Goal: Information Seeking & Learning: Check status

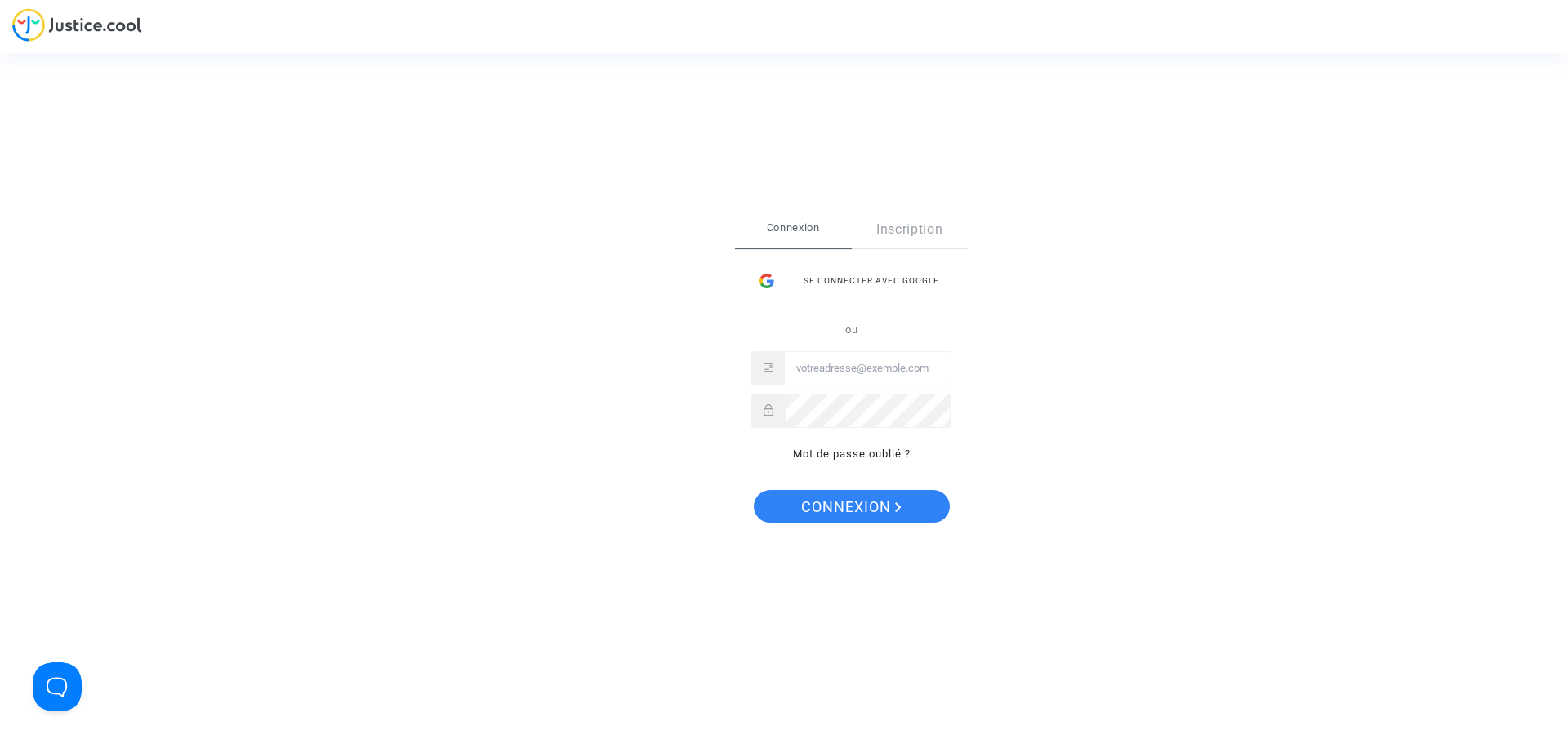
type input "[EMAIL_ADDRESS][DOMAIN_NAME]"
click at [865, 516] on span "Connexion" at bounding box center [851, 507] width 101 height 34
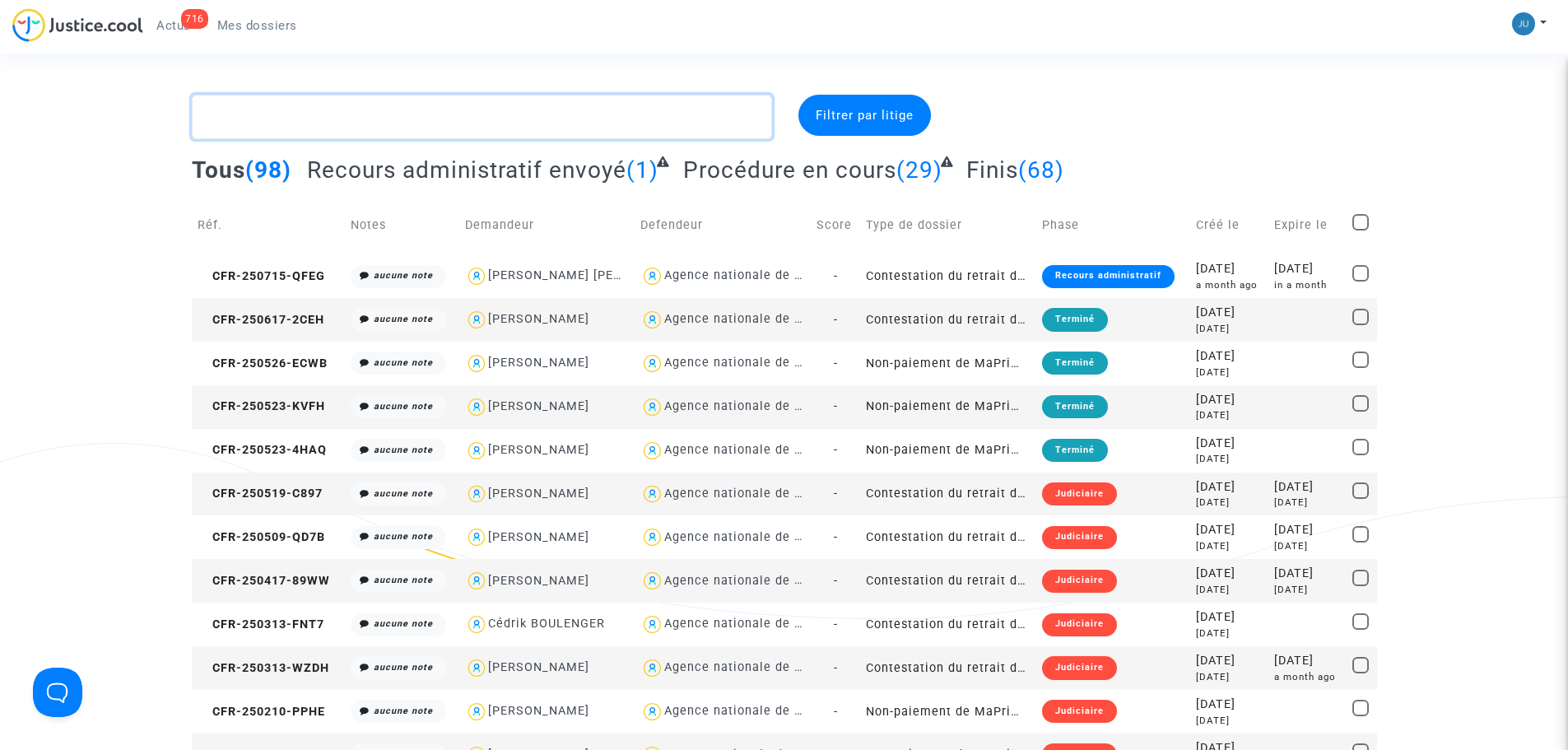
click at [321, 121] on textarea at bounding box center [481, 117] width 580 height 45
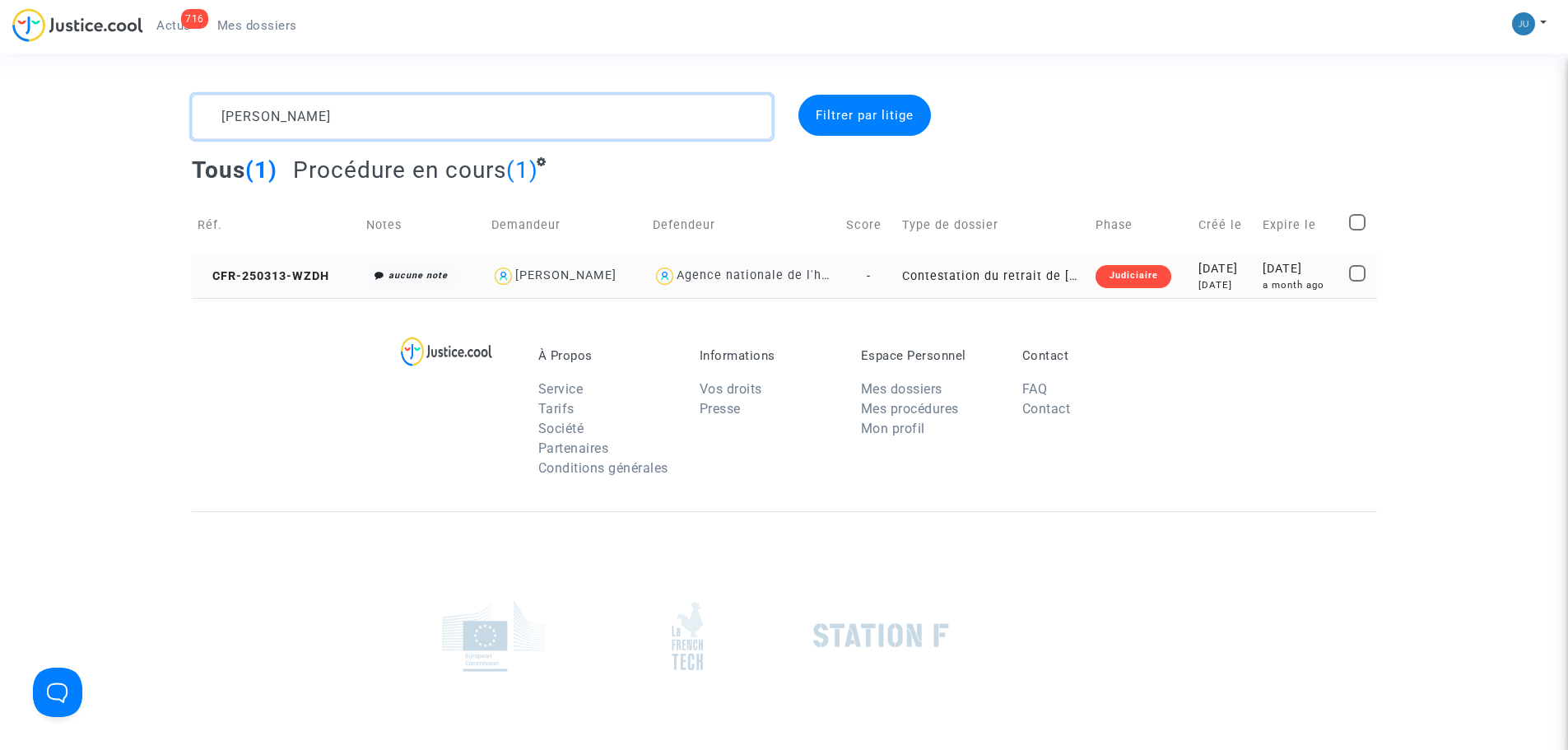
type textarea "[PERSON_NAME]"
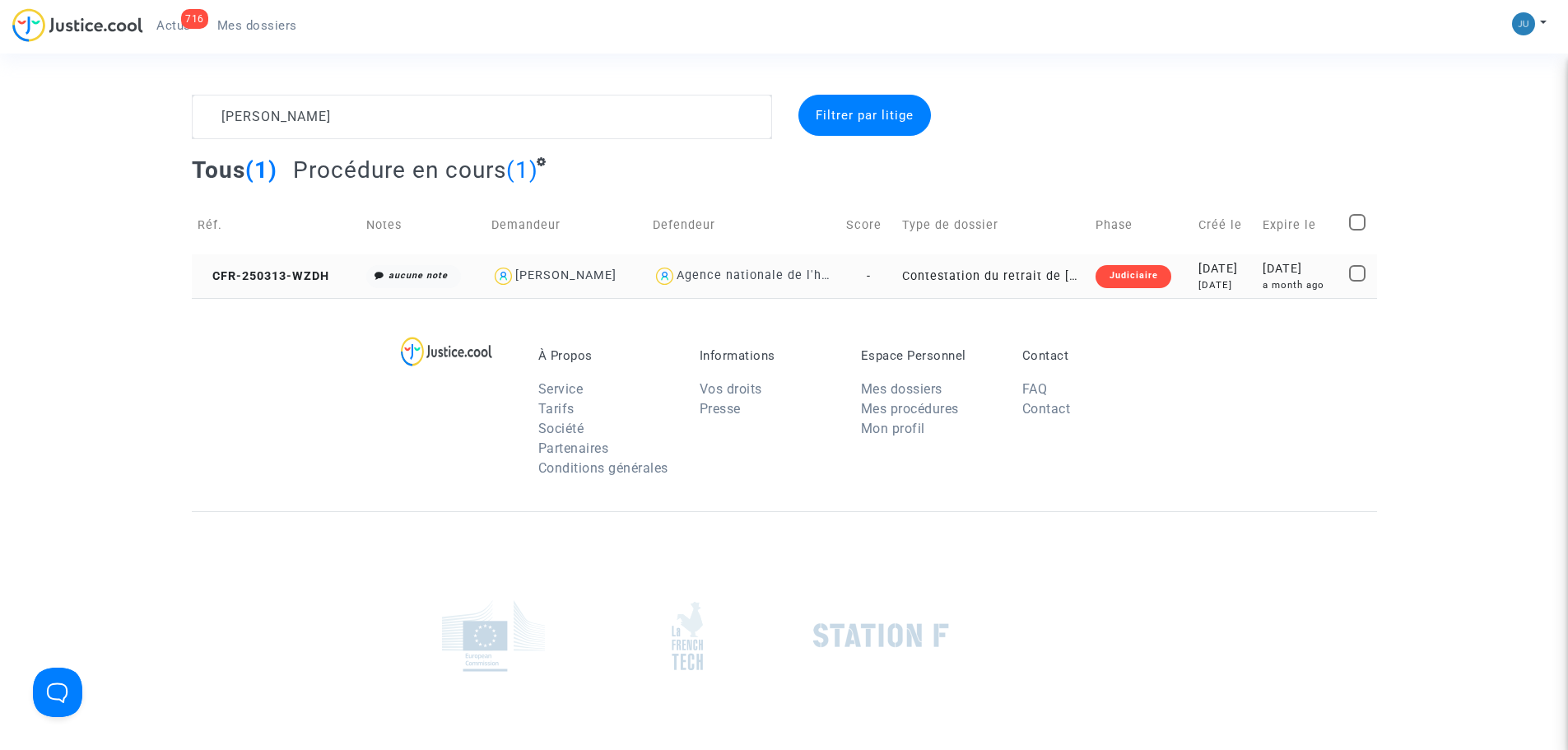
click at [1123, 274] on div "Judiciaire" at bounding box center [1132, 276] width 75 height 23
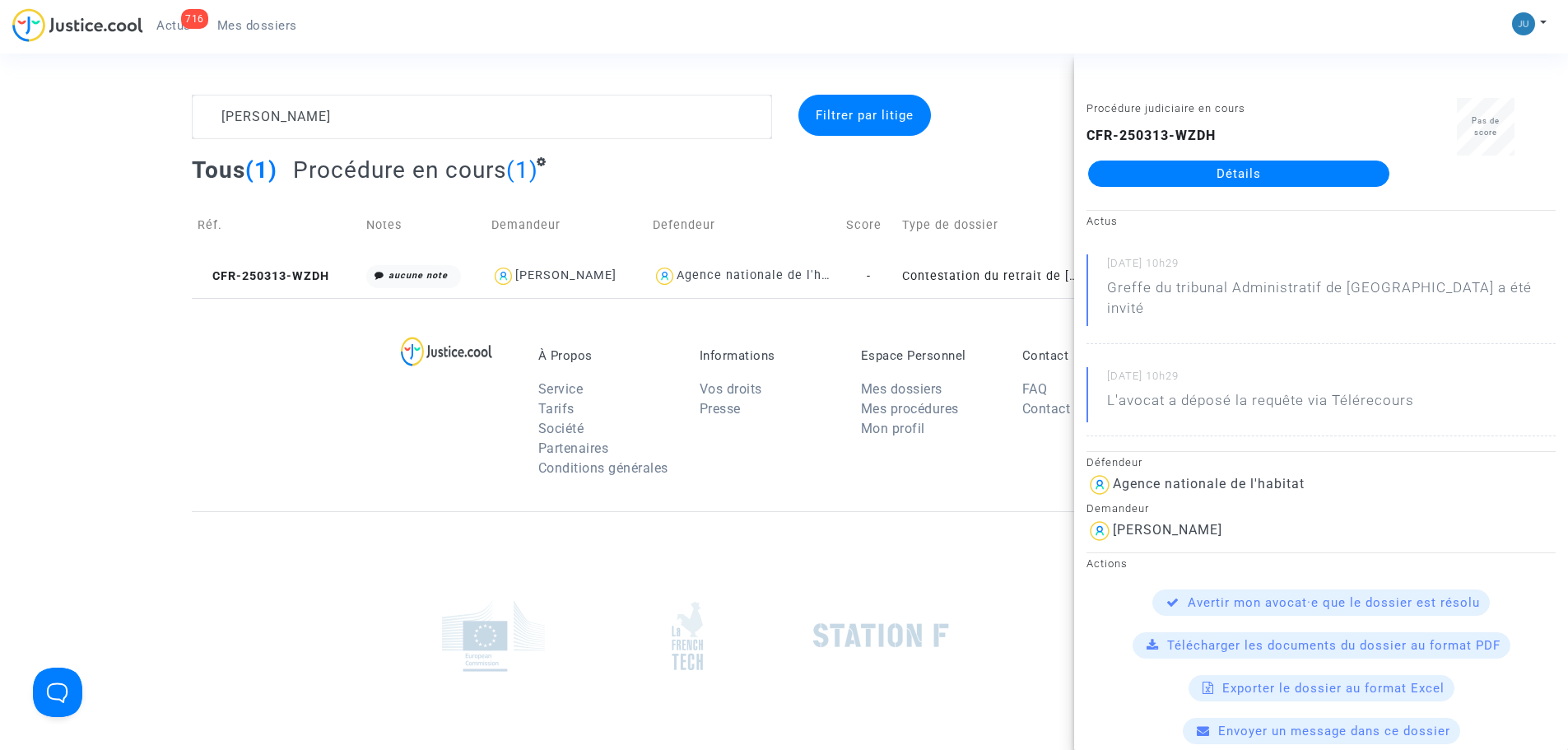
click at [1228, 175] on link "Détails" at bounding box center [1239, 173] width 301 height 26
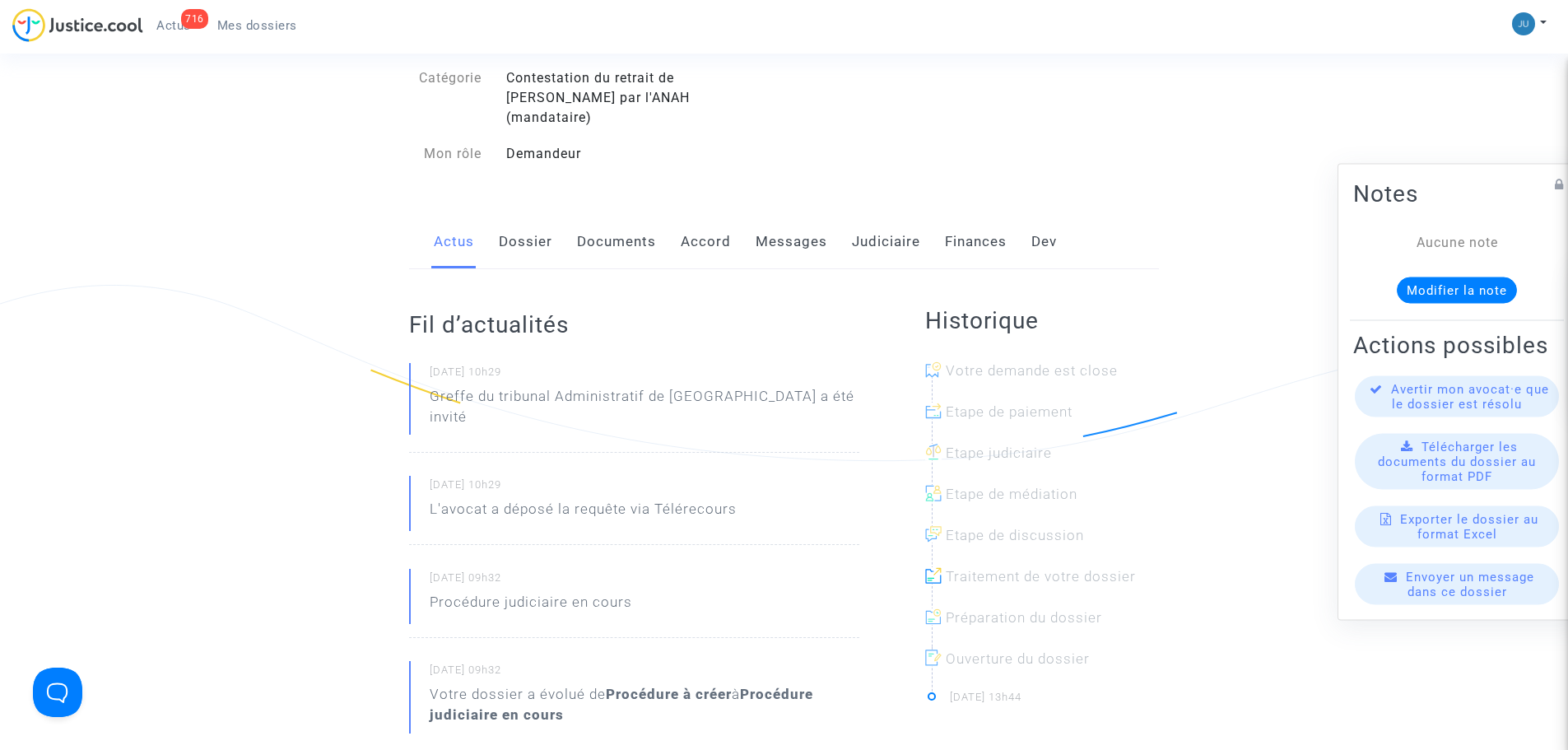
scroll to position [165, 0]
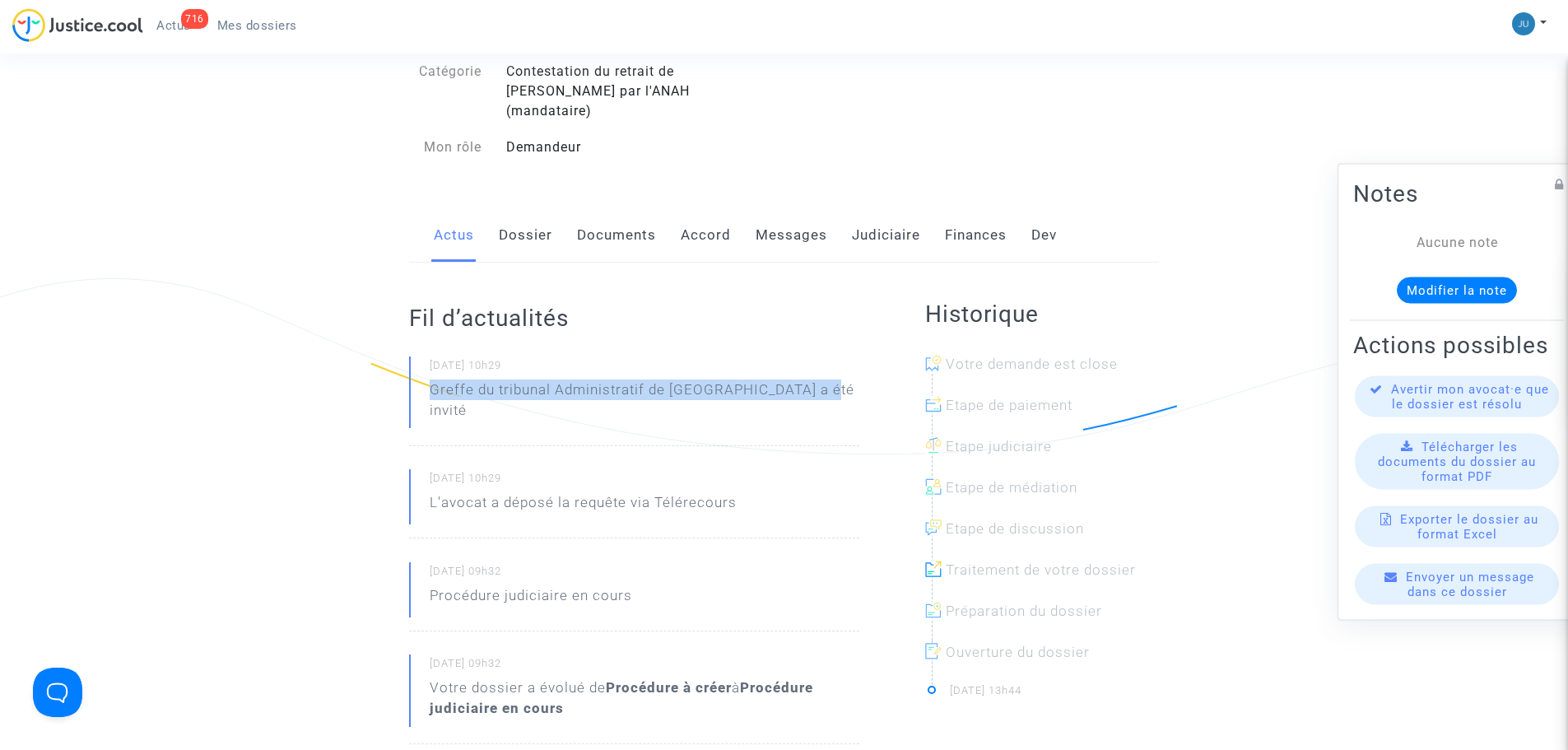
drag, startPoint x: 450, startPoint y: 372, endPoint x: 801, endPoint y: 415, distance: 353.6
click at [852, 385] on div "[DATE] 10h29 Greffe du tribunal Administratif de [GEOGRAPHIC_DATA] a été invité" at bounding box center [633, 401] width 450 height 90
click at [794, 423] on div "[DATE] 10h29 Greffe du tribunal Administratif de [GEOGRAPHIC_DATA] a été invité…" at bounding box center [633, 607] width 450 height 502
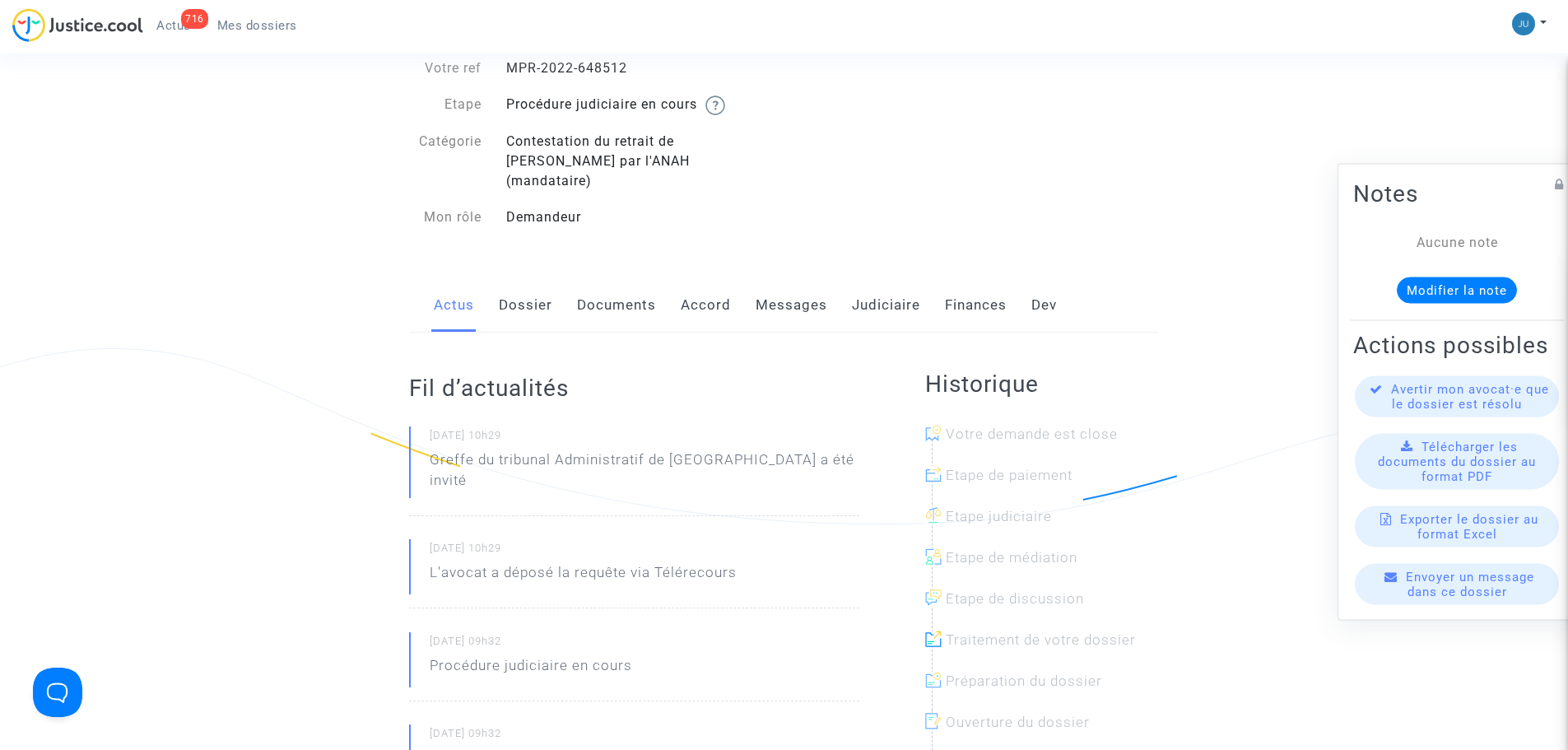
scroll to position [0, 0]
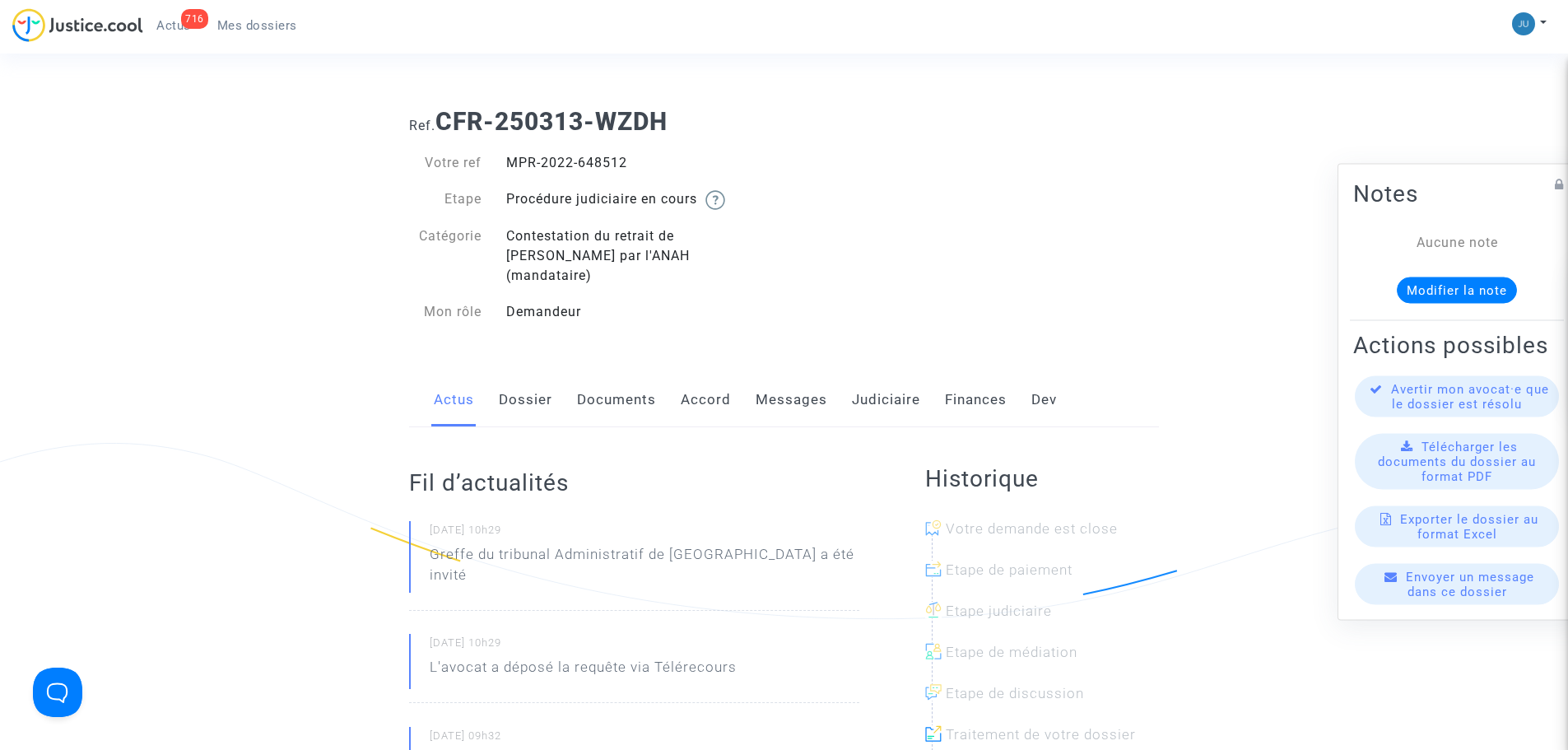
click at [277, 41] on div "716 Actus Mes dossiers" at bounding box center [161, 31] width 298 height 46
click at [276, 19] on span "Mes dossiers" at bounding box center [257, 25] width 80 height 15
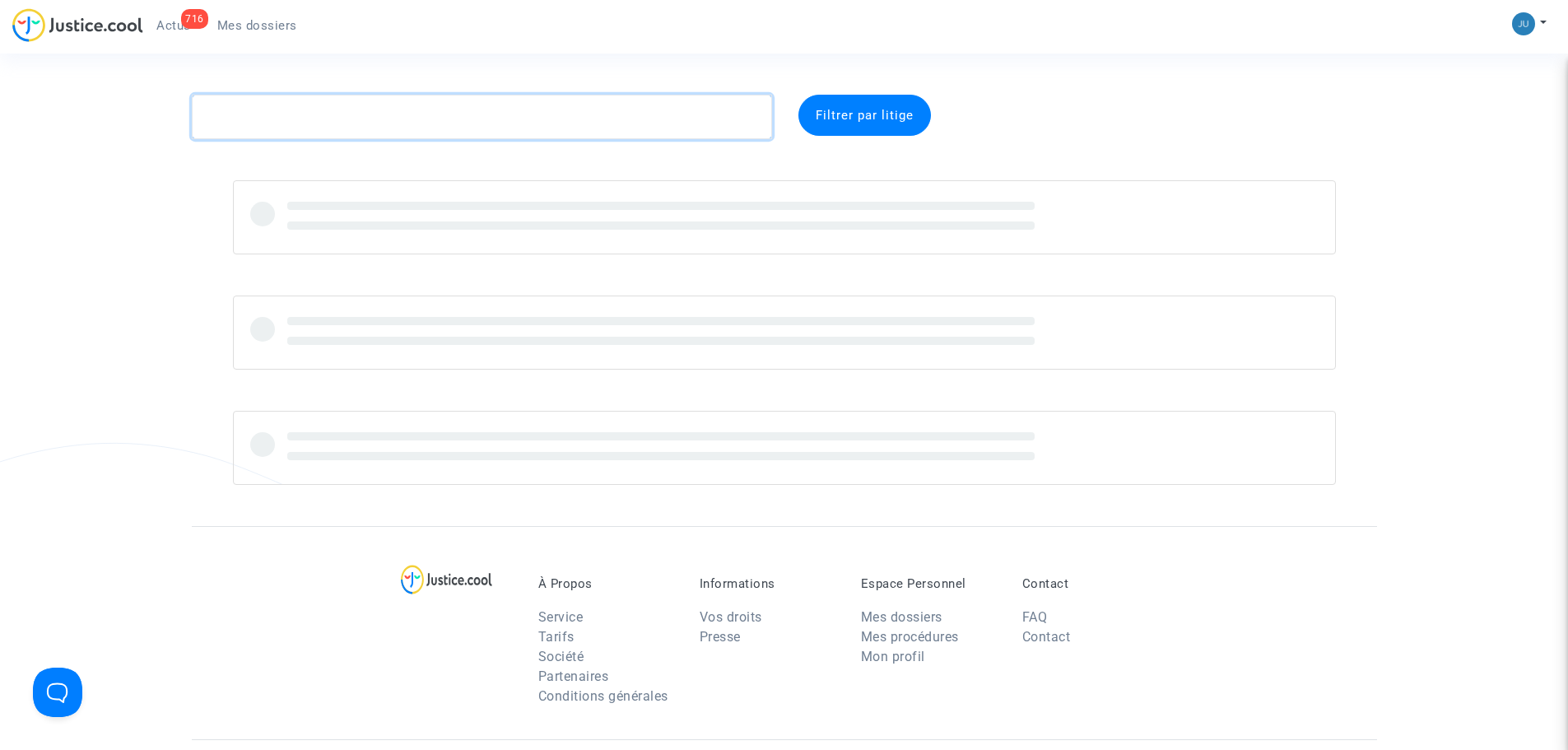
drag, startPoint x: 261, startPoint y: 109, endPoint x: 254, endPoint y: 120, distance: 13.0
click at [259, 113] on textarea at bounding box center [481, 117] width 580 height 45
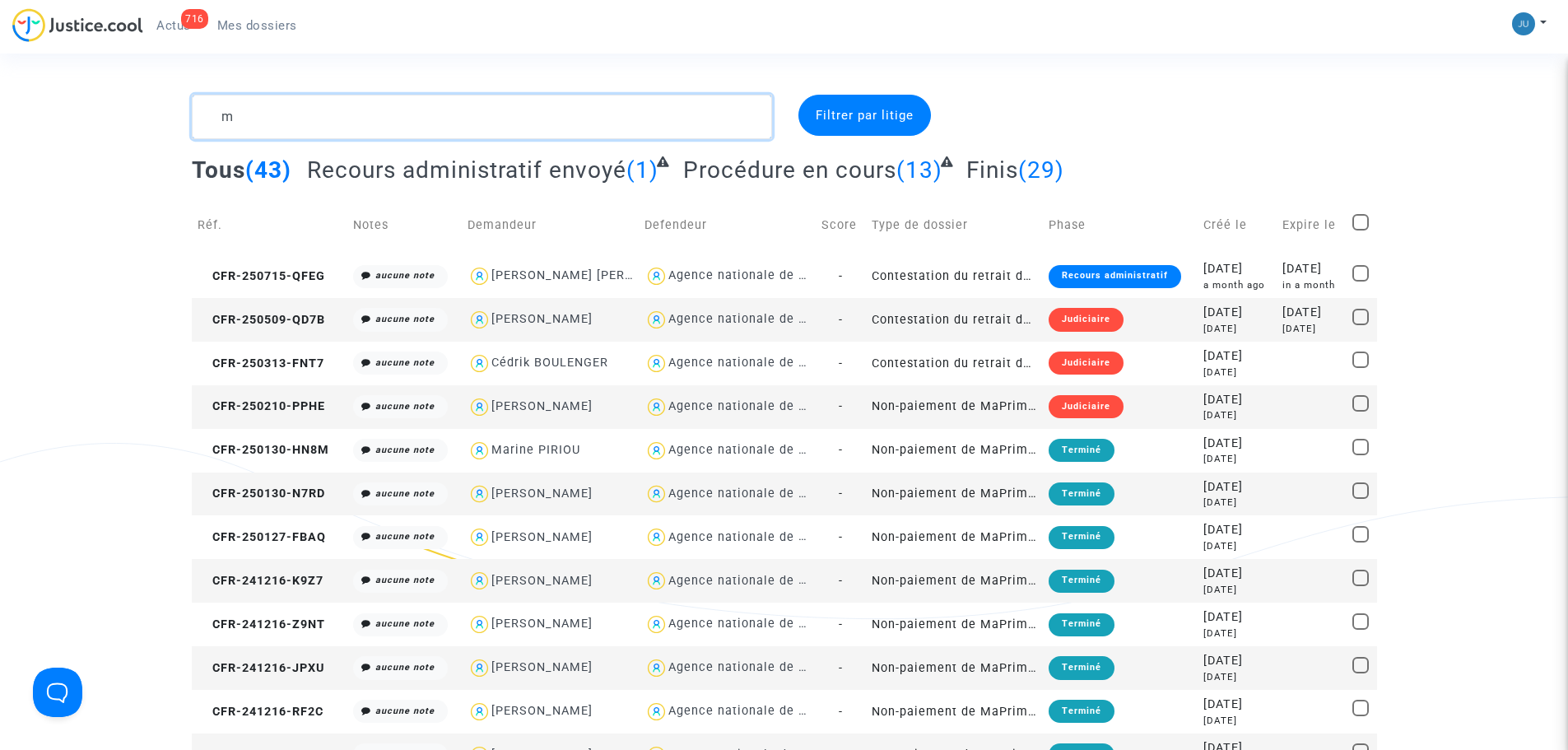
drag, startPoint x: 254, startPoint y: 120, endPoint x: 278, endPoint y: 133, distance: 27.3
click at [276, 133] on textarea at bounding box center [481, 117] width 580 height 45
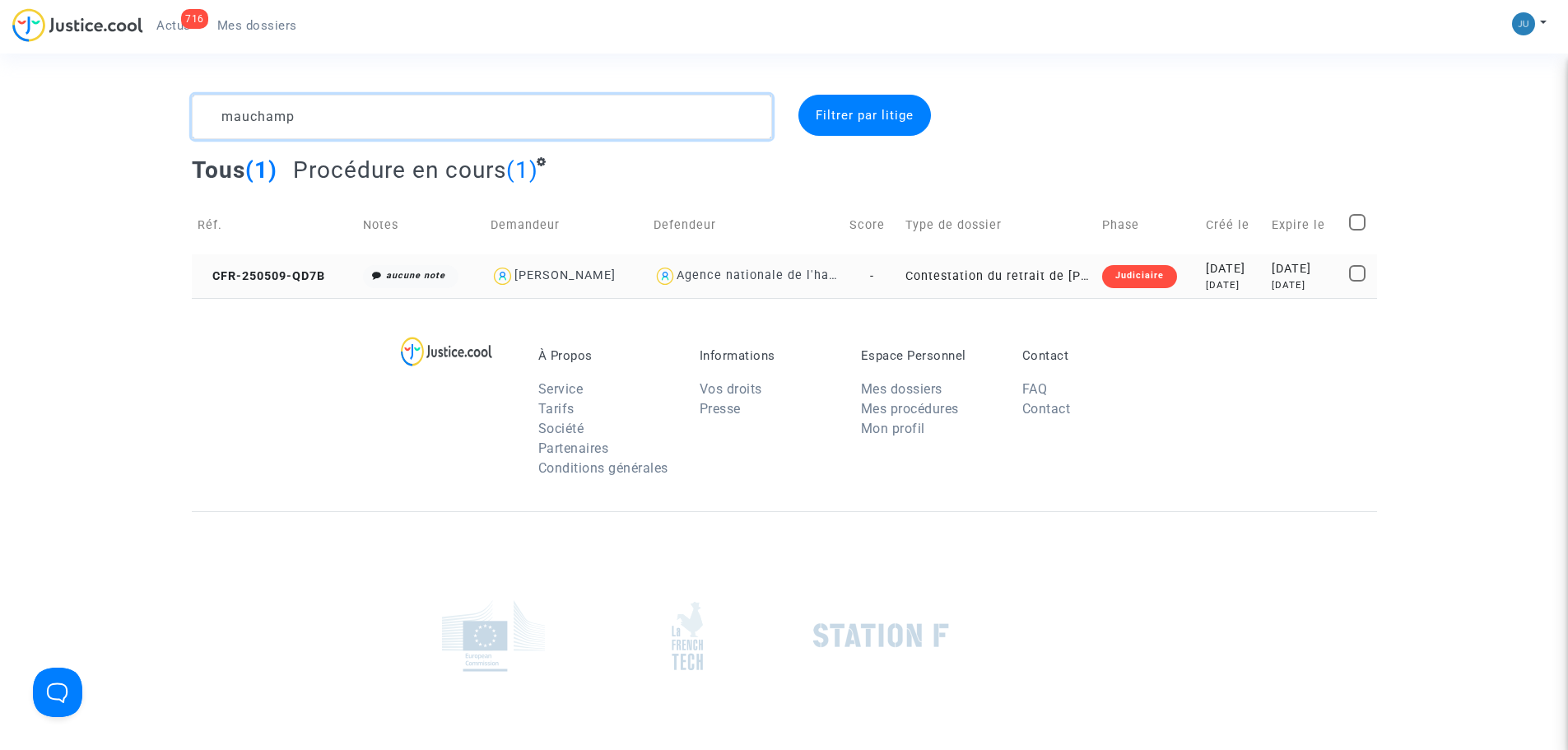
type textarea "mauchamp"
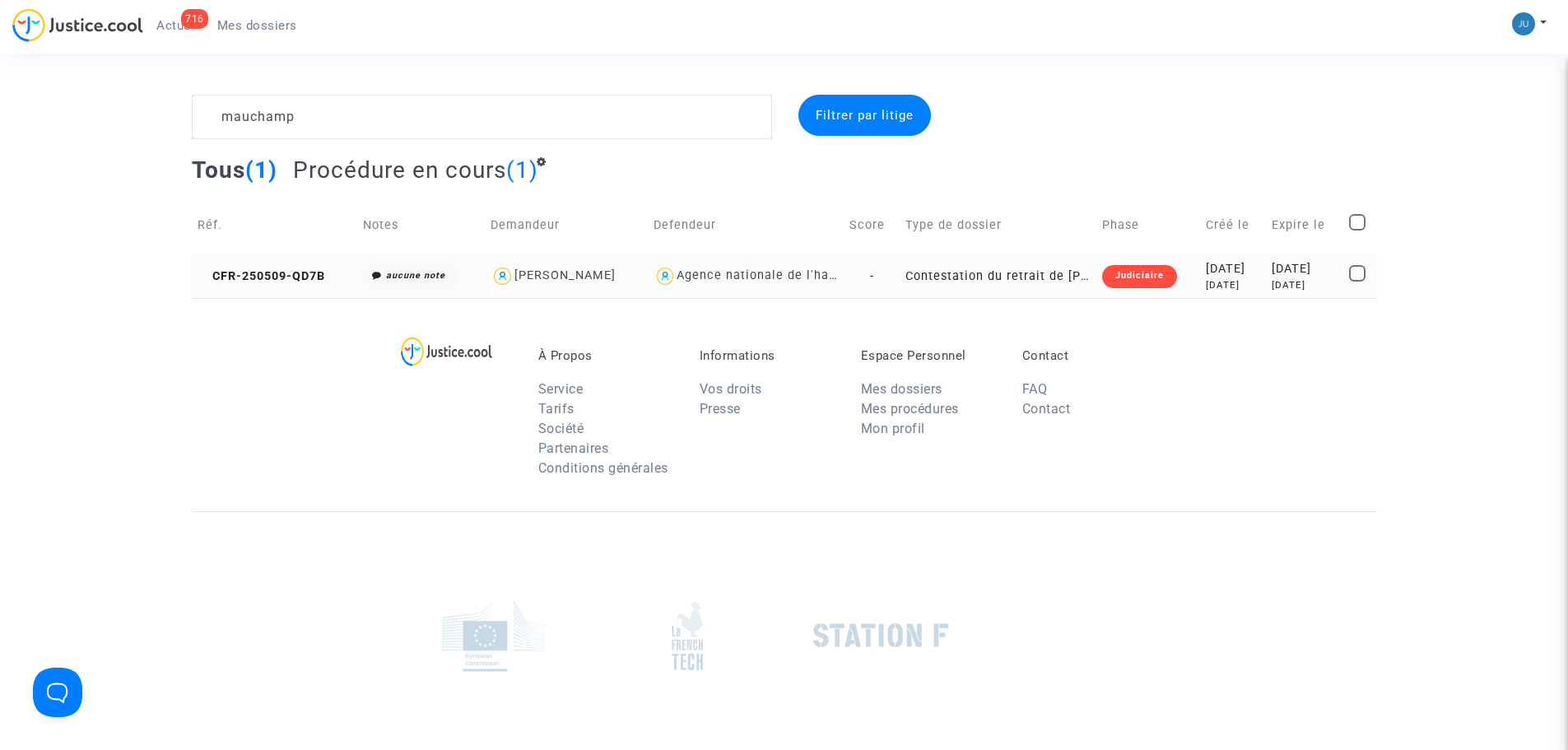
click at [1131, 269] on div "Judiciaire" at bounding box center [1139, 276] width 75 height 23
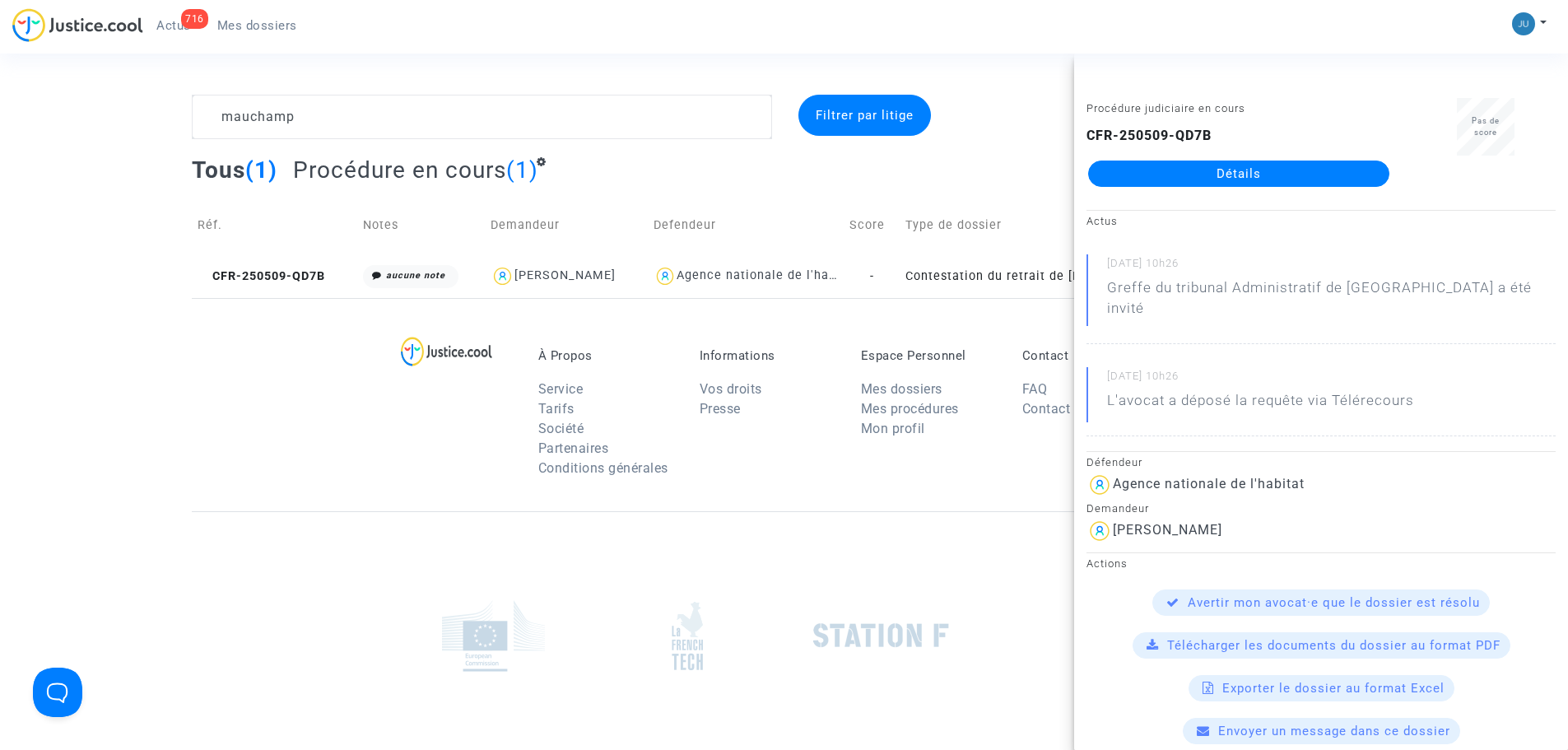
click at [1252, 171] on link "Détails" at bounding box center [1239, 173] width 301 height 26
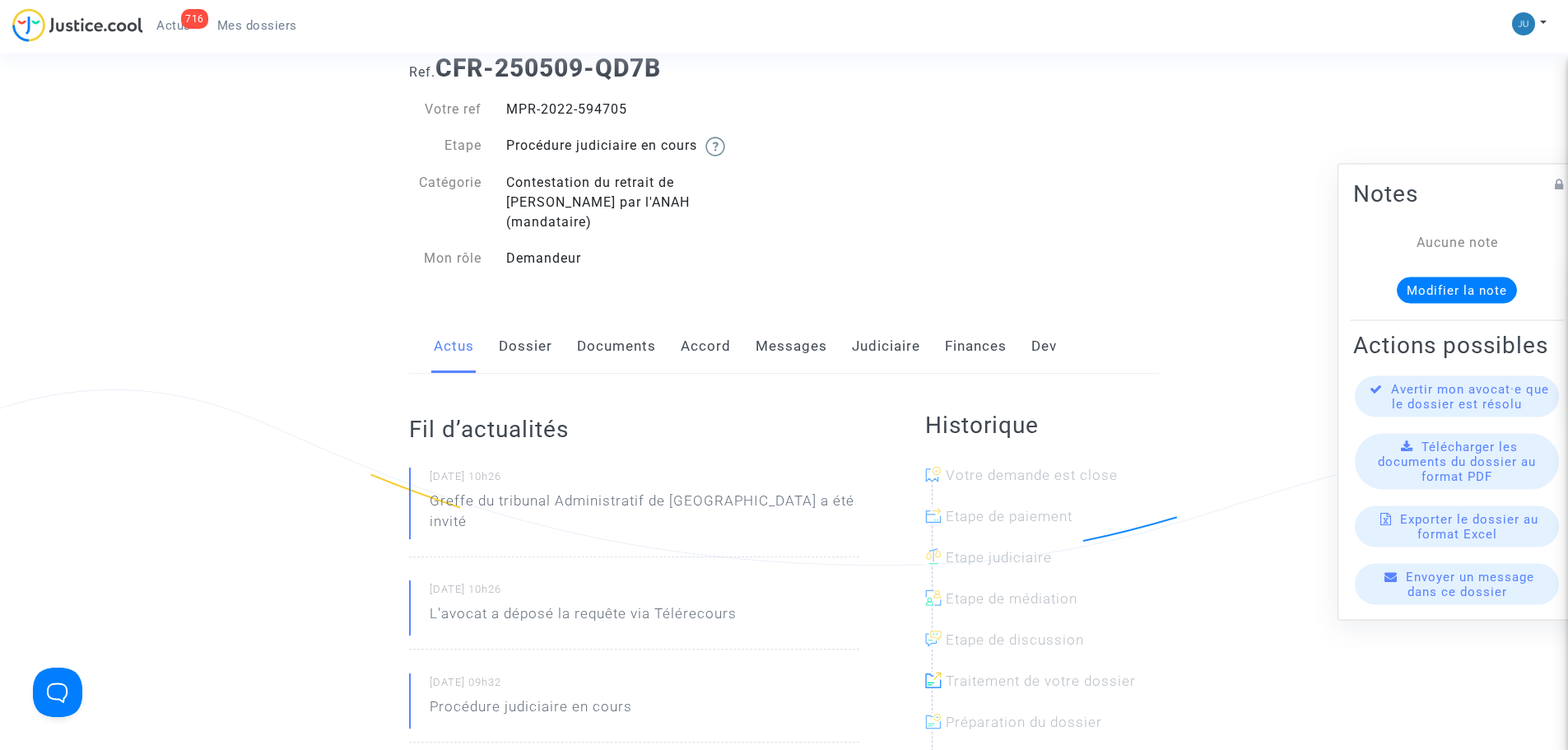
scroll to position [82, 0]
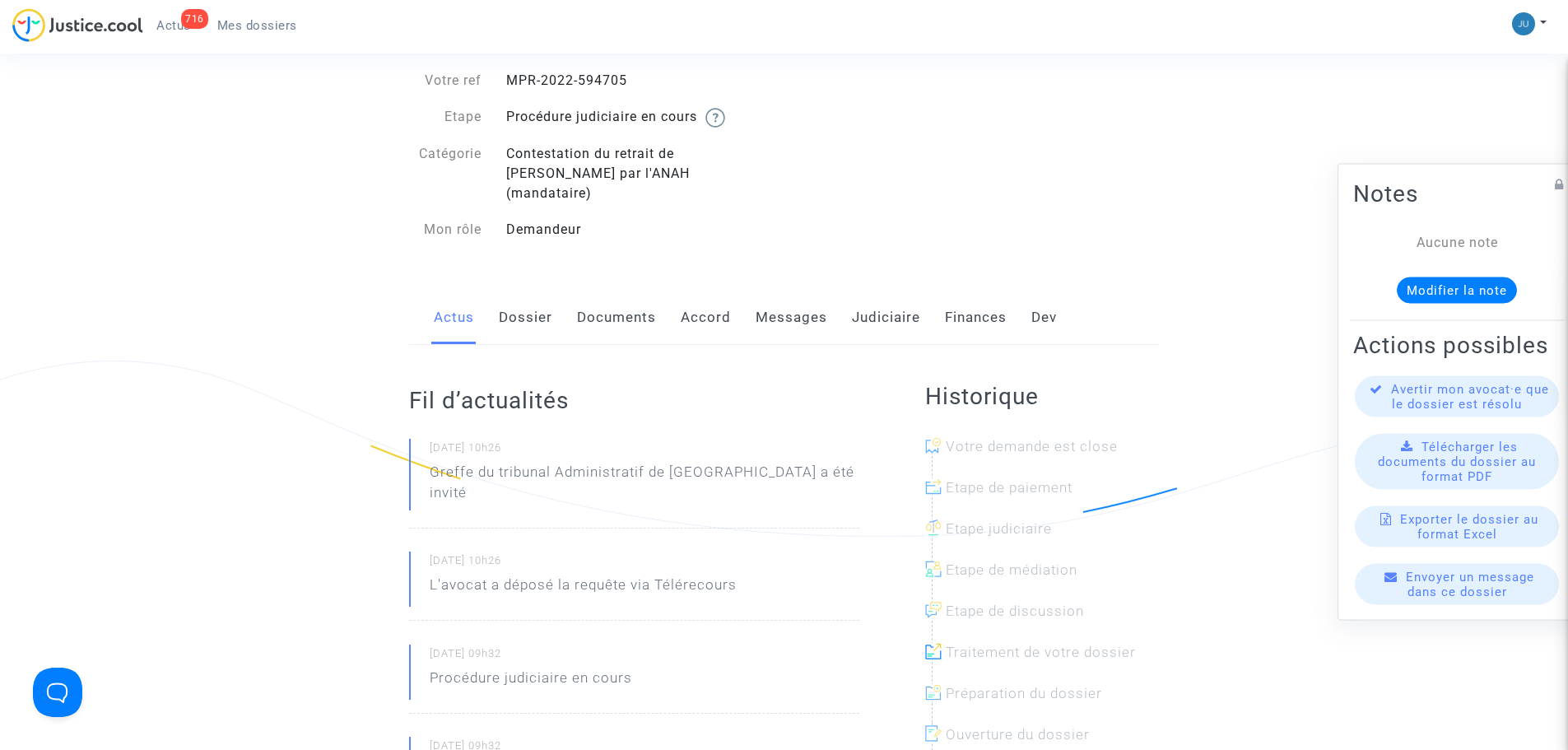
click at [284, 41] on div "716 Actus Mes dossiers" at bounding box center [161, 31] width 298 height 46
click at [277, 24] on span "Mes dossiers" at bounding box center [257, 25] width 80 height 15
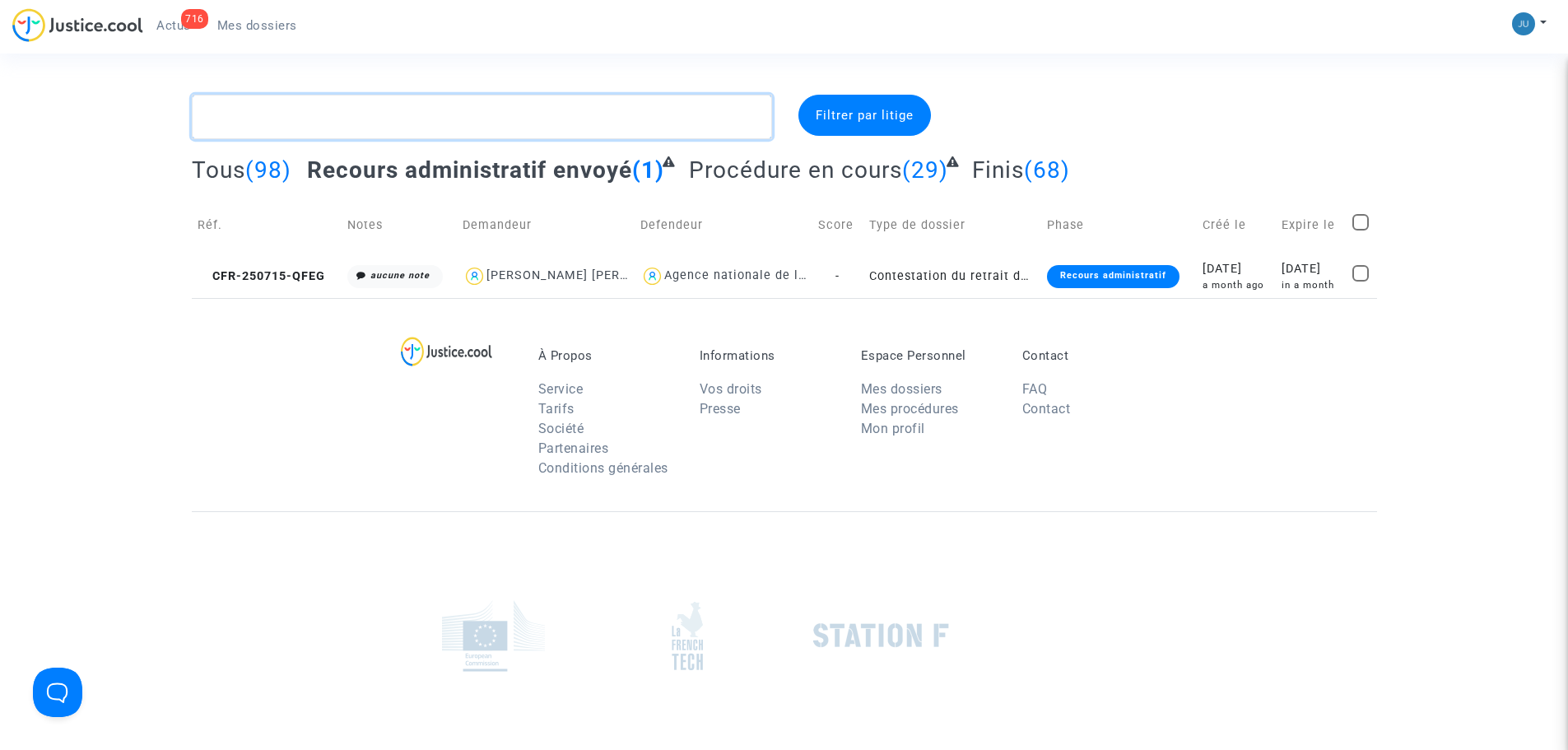
click at [362, 122] on textarea at bounding box center [481, 117] width 580 height 45
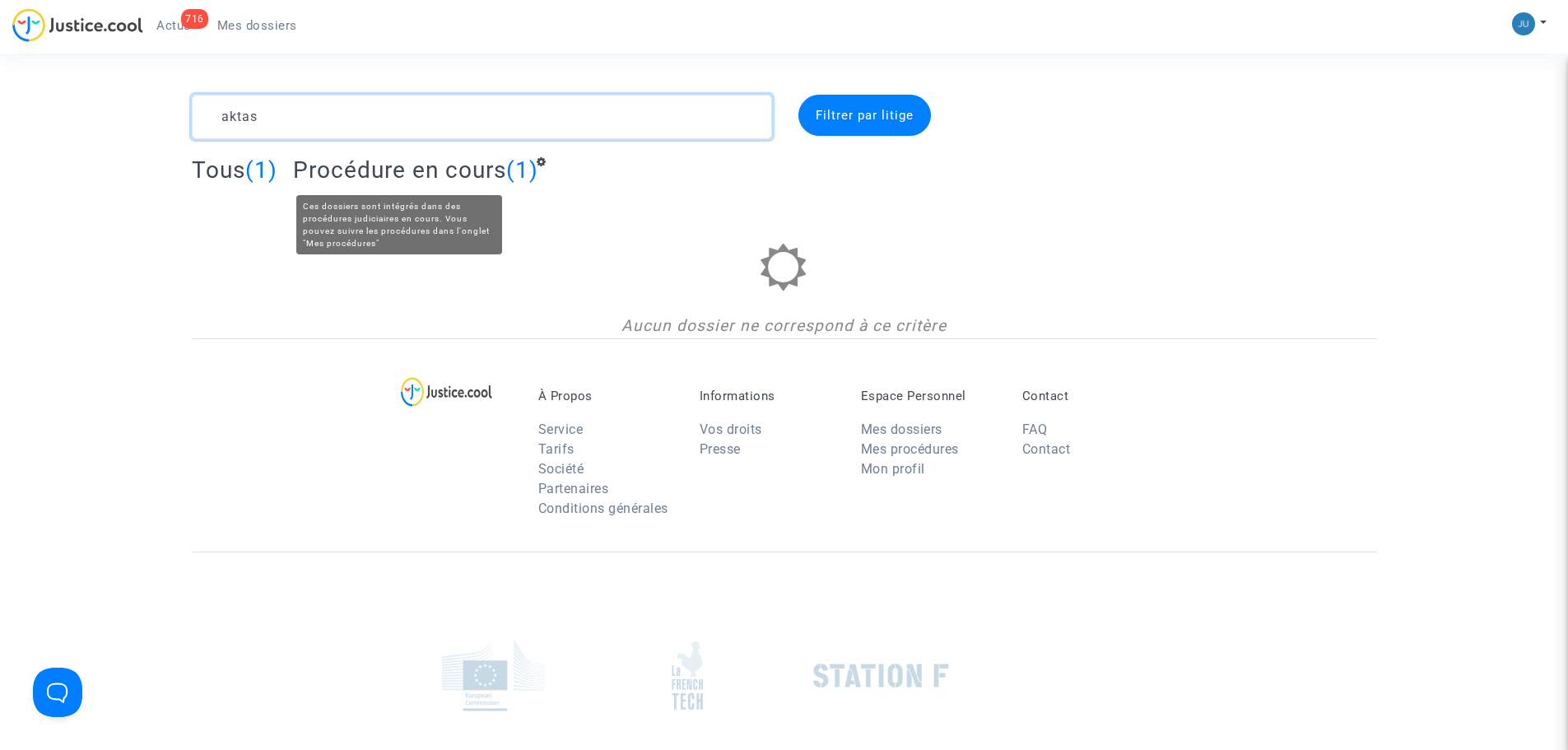
type textarea "aktas"
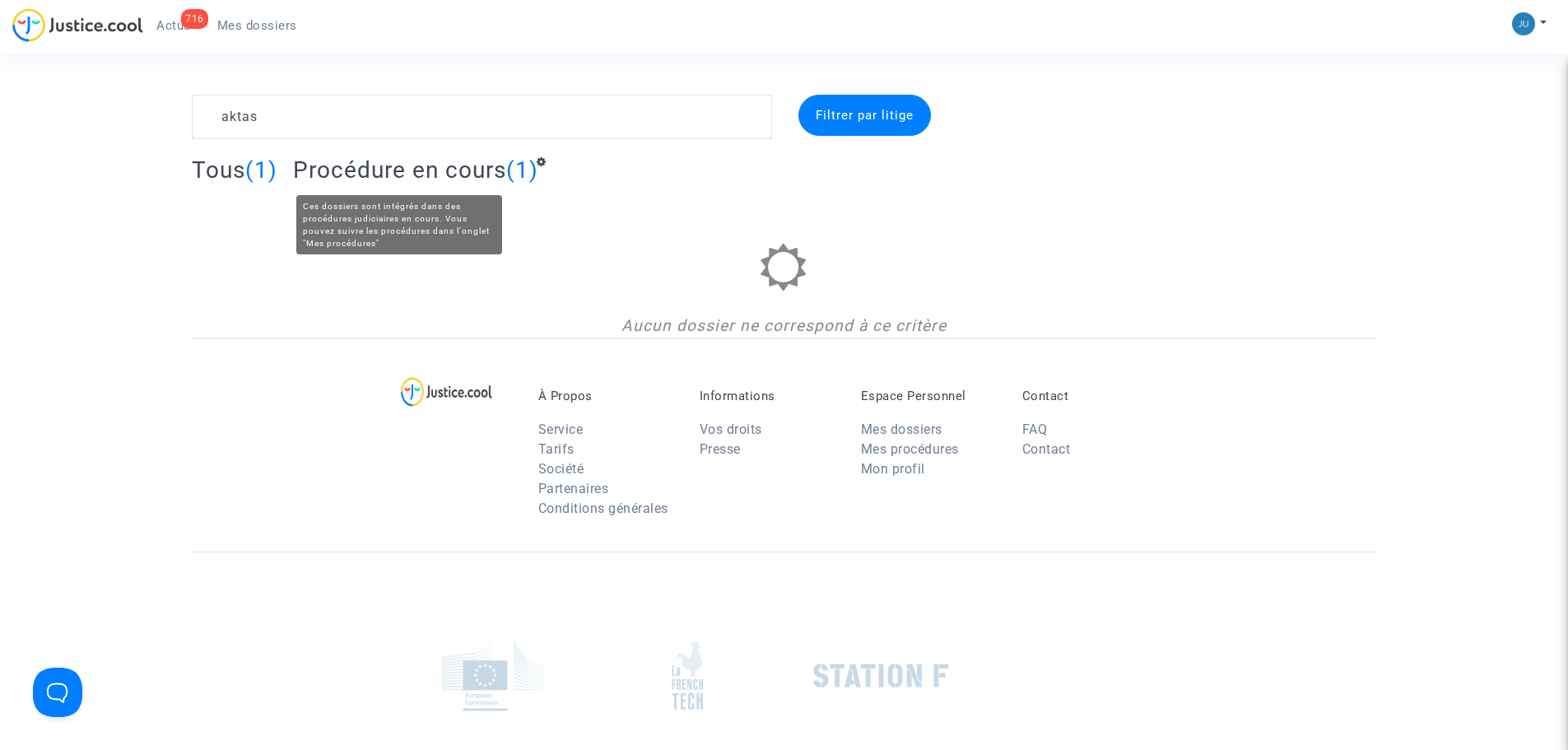
click at [496, 171] on span "Procédure en cours" at bounding box center [399, 170] width 213 height 27
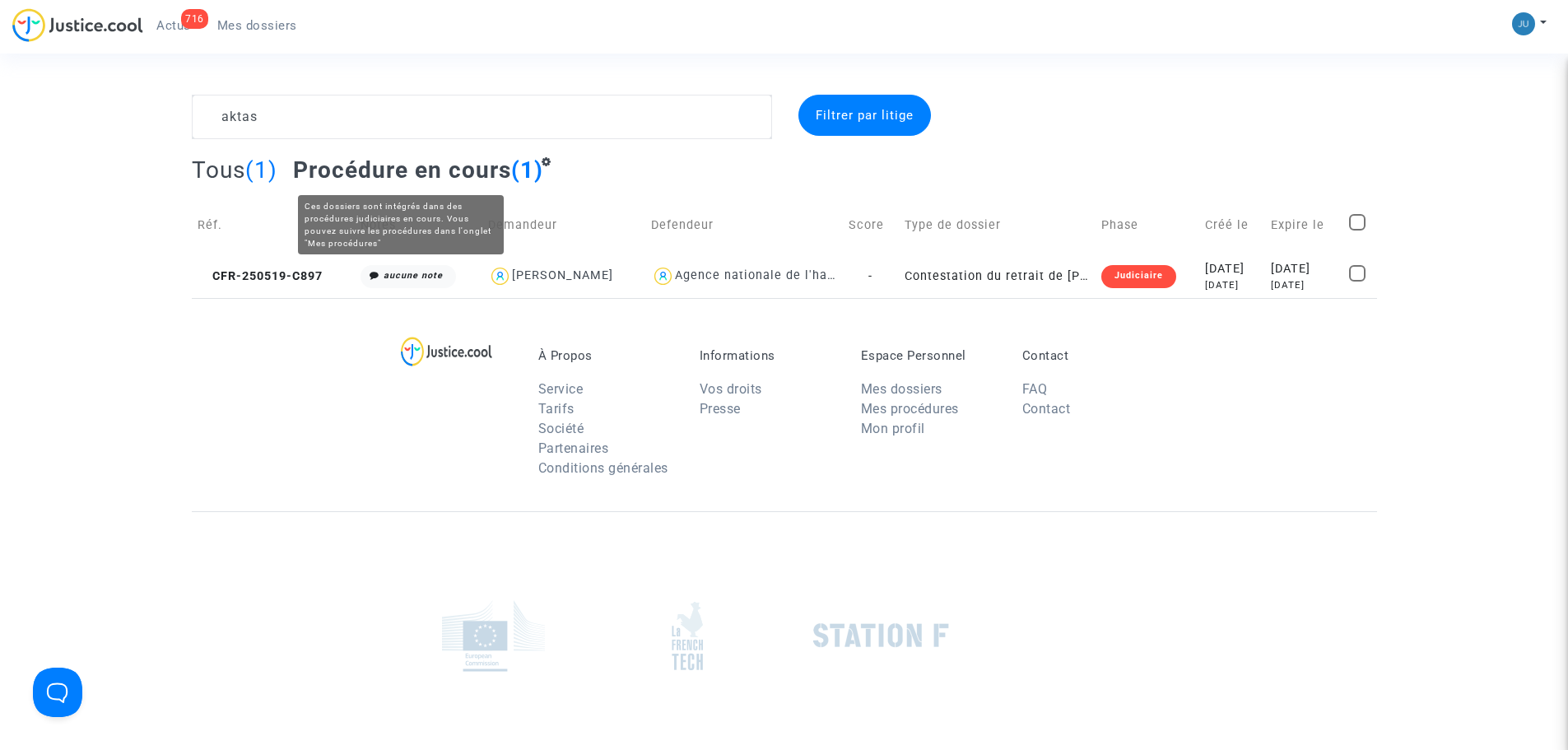
click at [236, 148] on complex-dispute-list "aktas Filtrer par litige Tous (1) Procédure en cours (1) Réf. Notes Demandeur D…" at bounding box center [784, 196] width 1185 height 204
click at [237, 150] on complex-dispute-list "aktas Filtrer par litige Tous (1) Procédure en cours (1) Réf. Notes Demandeur D…" at bounding box center [784, 196] width 1185 height 204
click at [240, 152] on complex-dispute-list "aktas Filtrer par litige Tous (1) Procédure en cours (1) Réf. Notes Demandeur D…" at bounding box center [784, 196] width 1185 height 204
click at [240, 178] on span "Tous" at bounding box center [218, 170] width 53 height 27
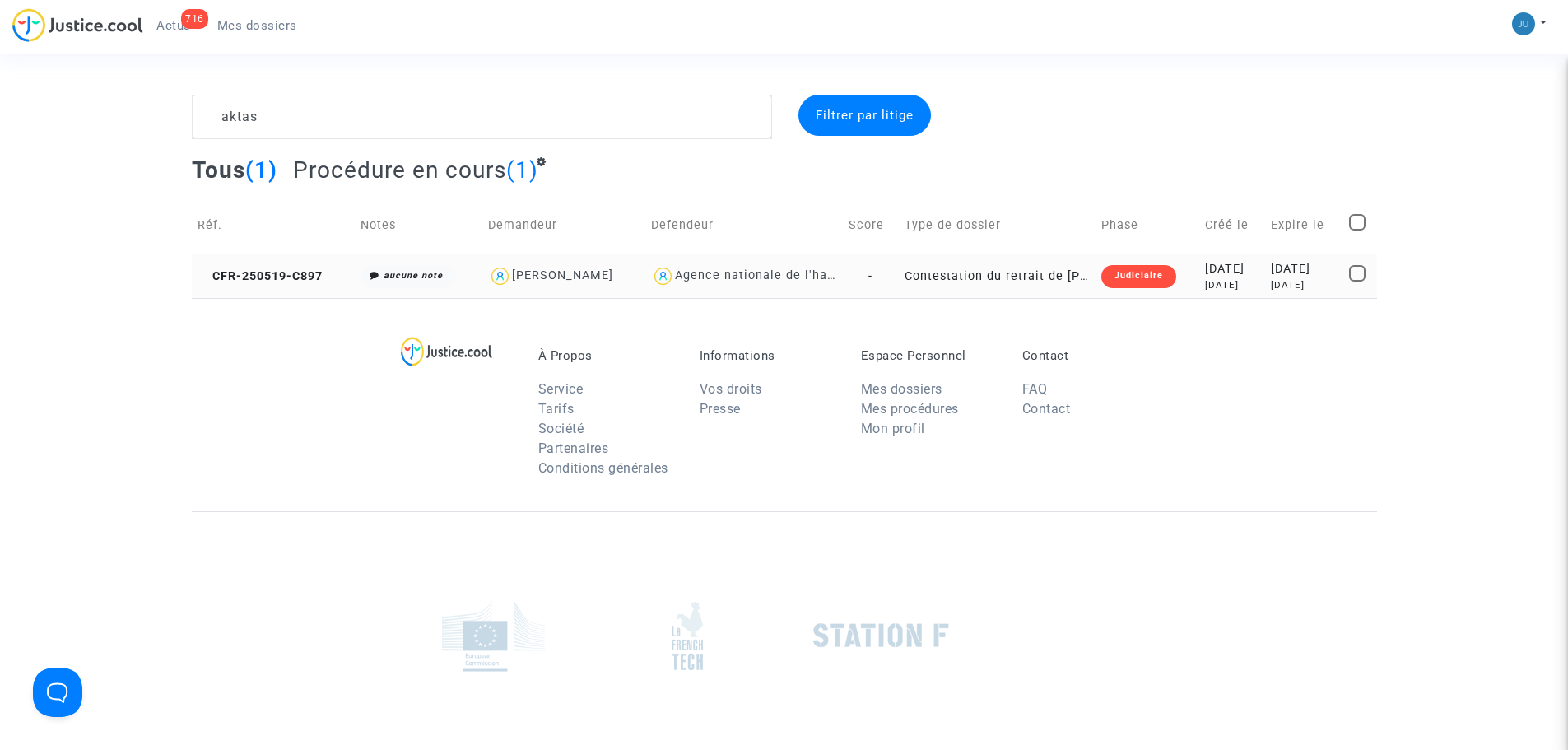
click at [1101, 265] on div "Judiciaire" at bounding box center [1138, 276] width 75 height 23
